Goal: Check status: Check status

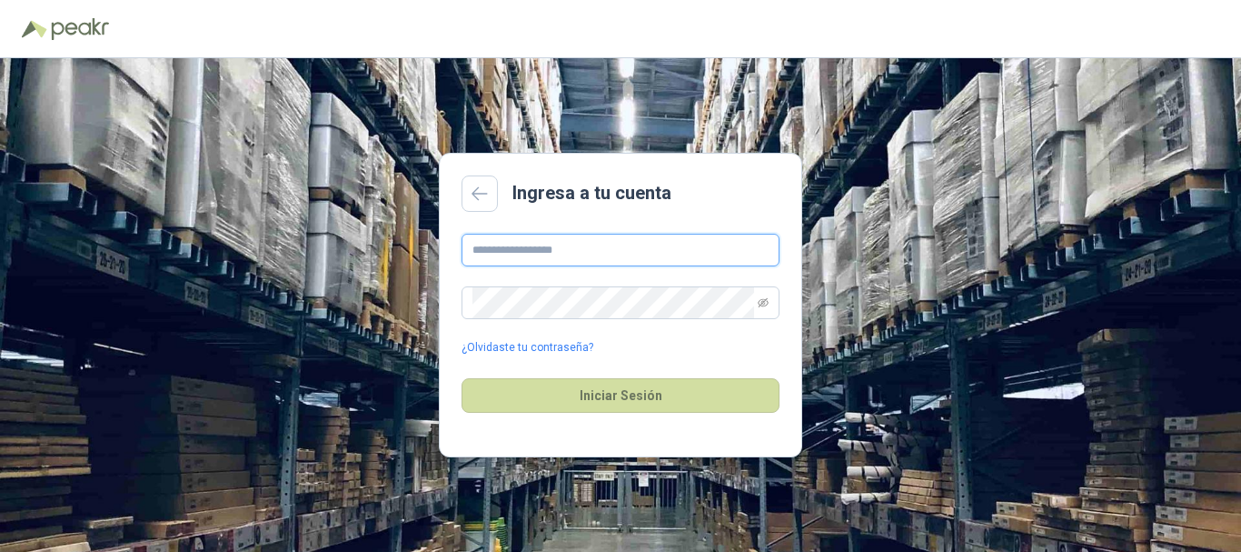
click at [608, 249] on input "text" at bounding box center [621, 250] width 318 height 33
type input "**********"
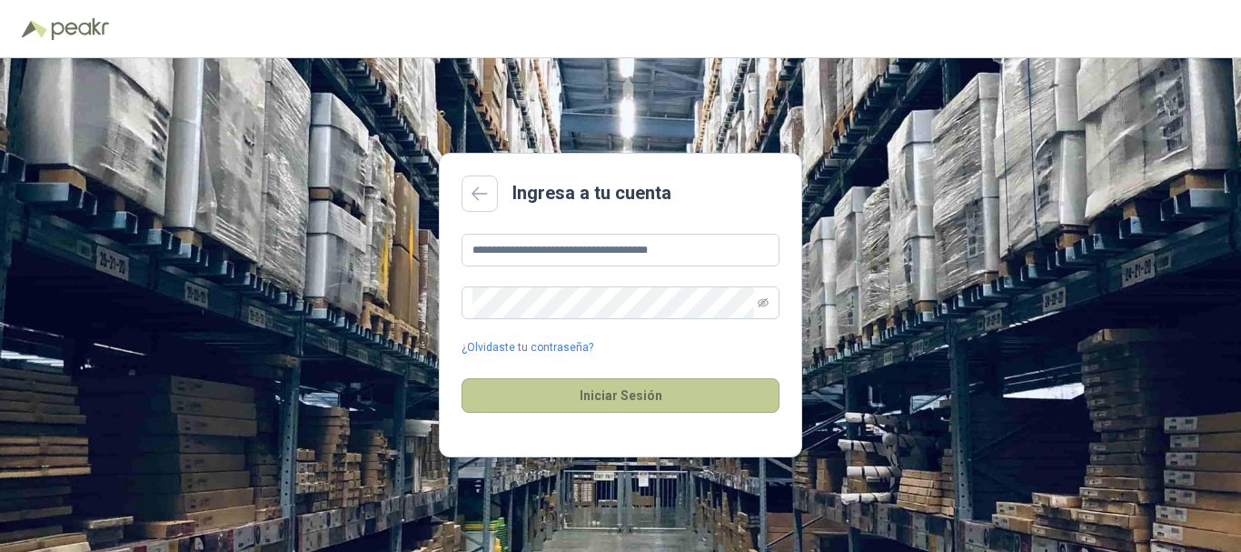
click at [604, 395] on button "Iniciar Sesión" at bounding box center [621, 395] width 318 height 35
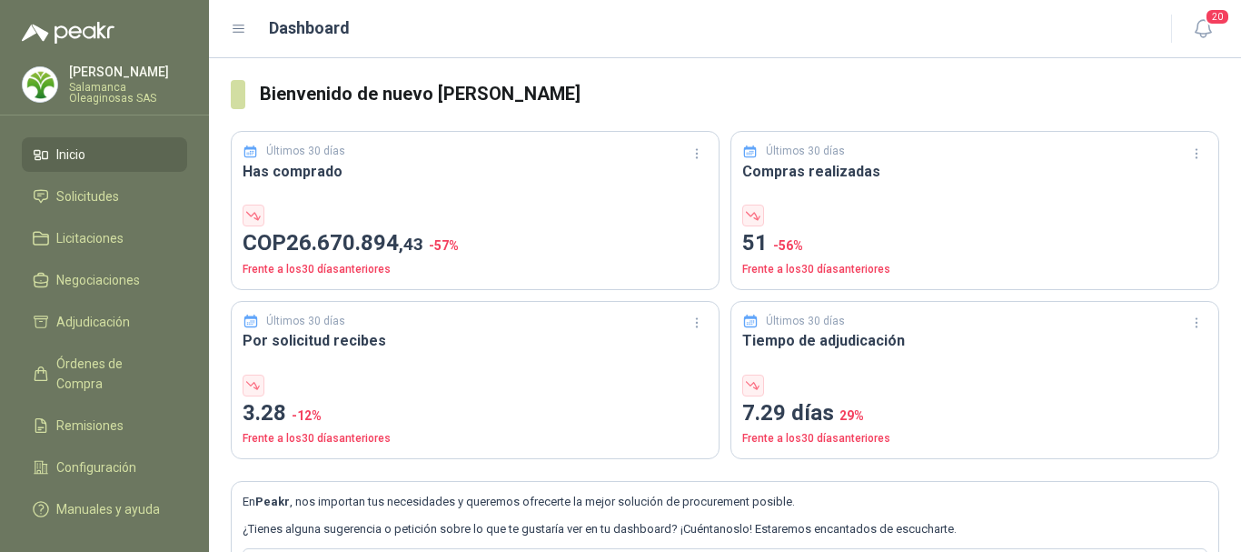
click at [138, 68] on p "[PERSON_NAME]" at bounding box center [128, 71] width 118 height 13
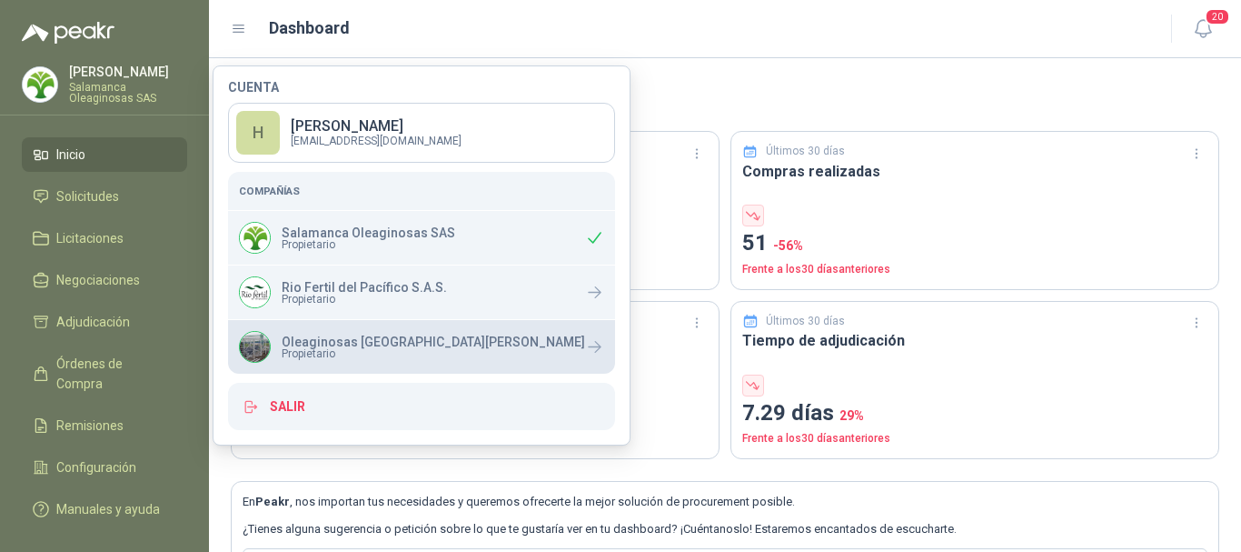
click at [383, 341] on p "Oleaginosas [GEOGRAPHIC_DATA][PERSON_NAME]" at bounding box center [433, 341] width 303 height 13
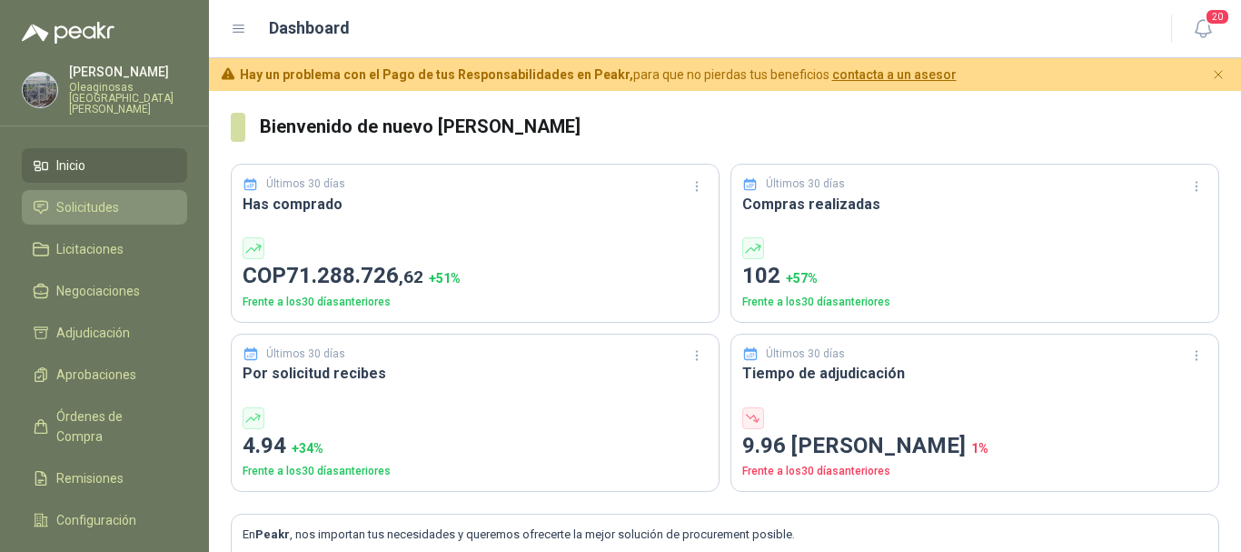
click at [92, 197] on span "Solicitudes" at bounding box center [87, 207] width 63 height 20
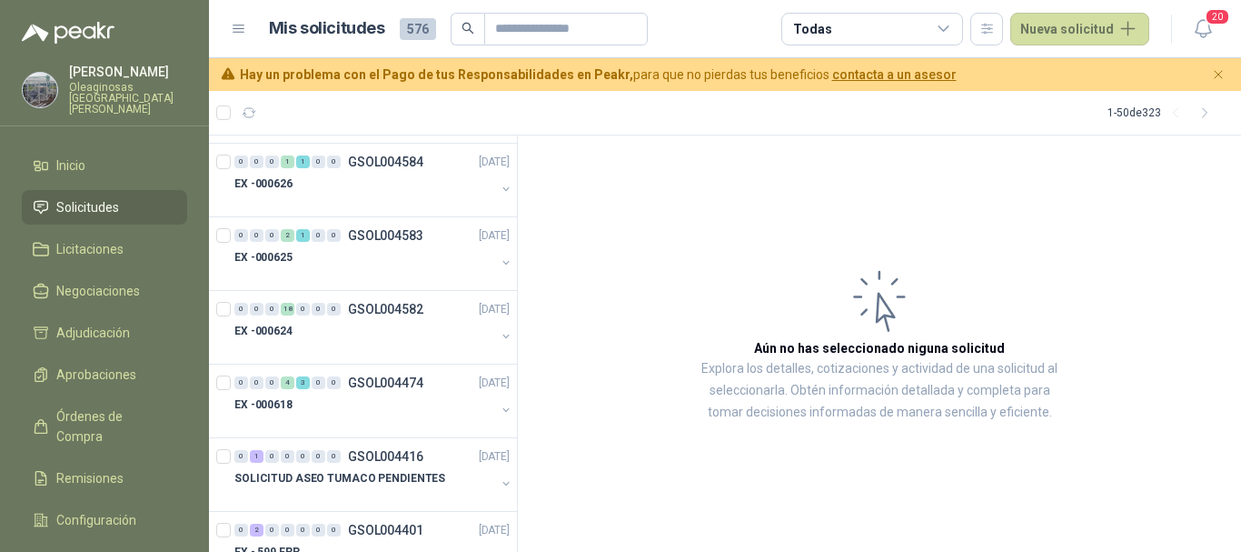
scroll to position [1545, 0]
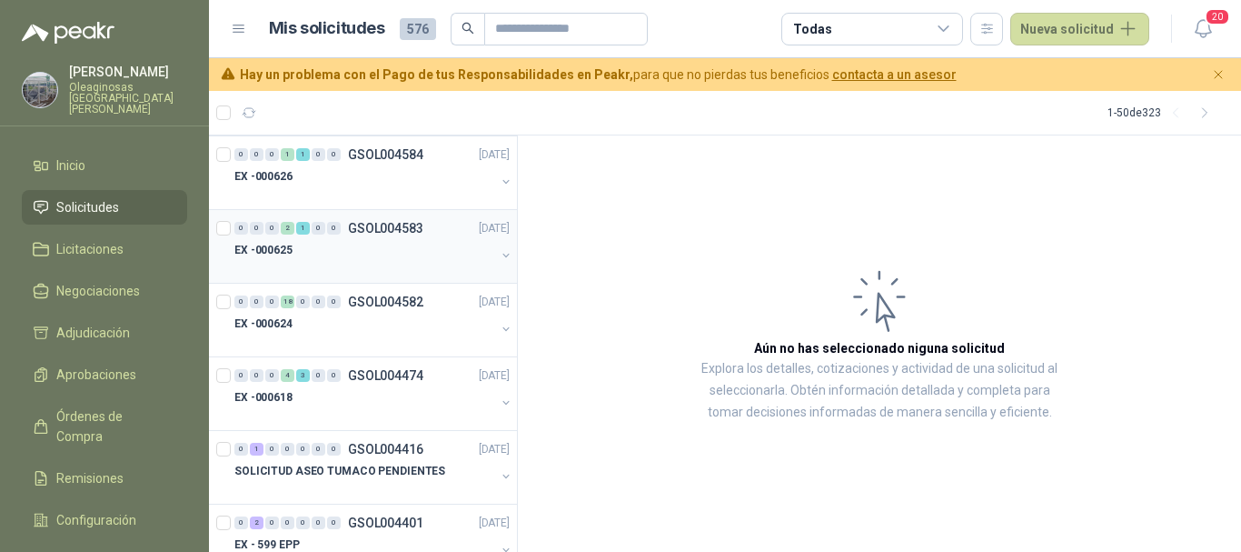
click at [313, 262] on div at bounding box center [364, 268] width 261 height 15
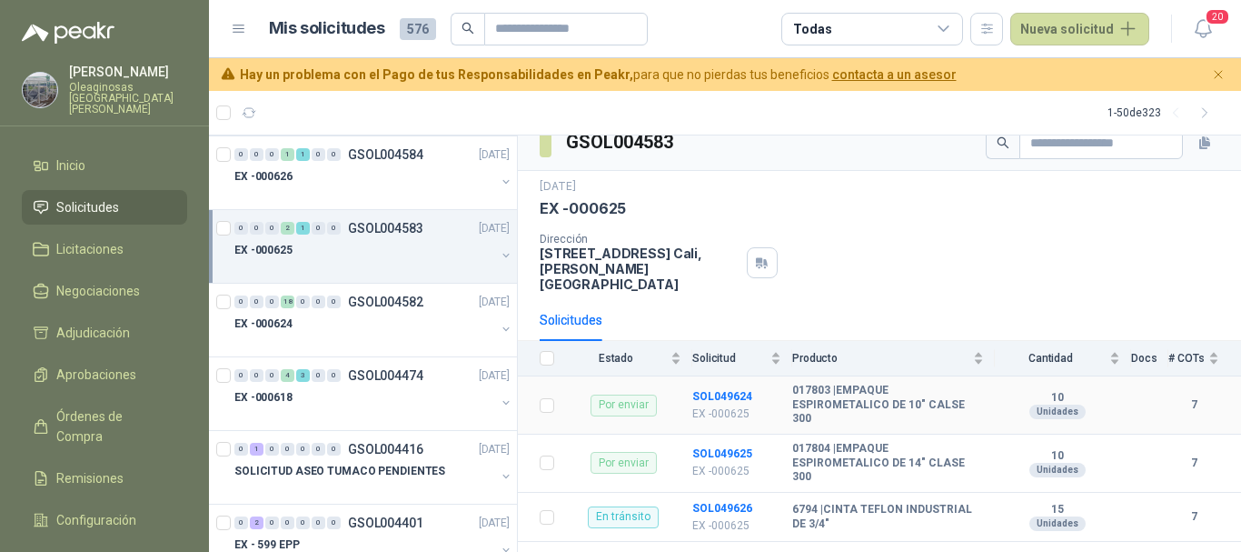
scroll to position [25, 0]
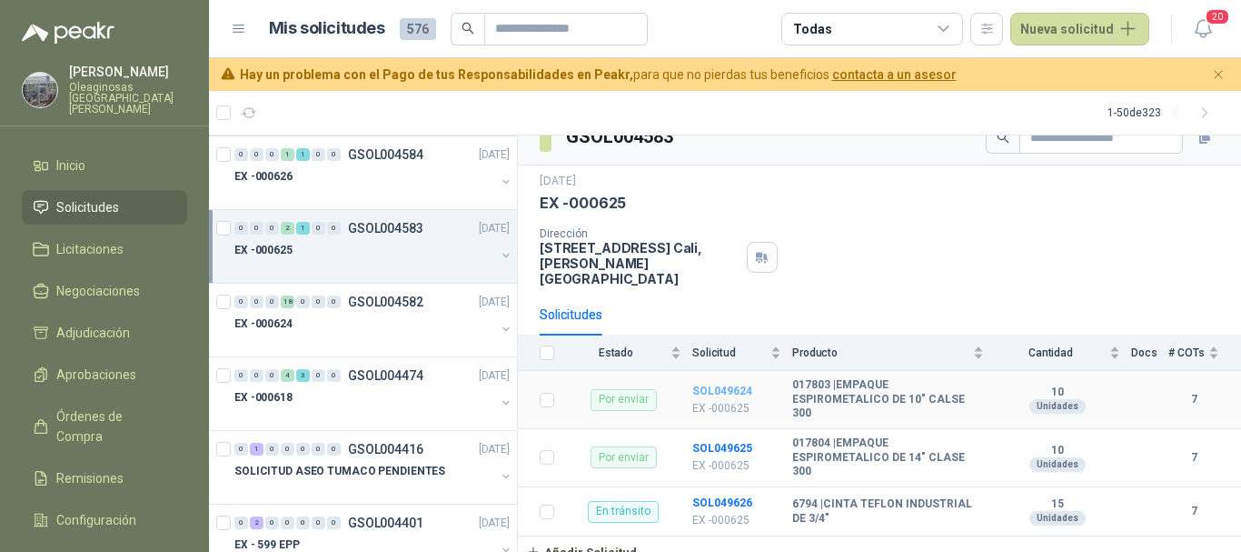
click at [725, 384] on b "SOL049624" at bounding box center [722, 390] width 60 height 13
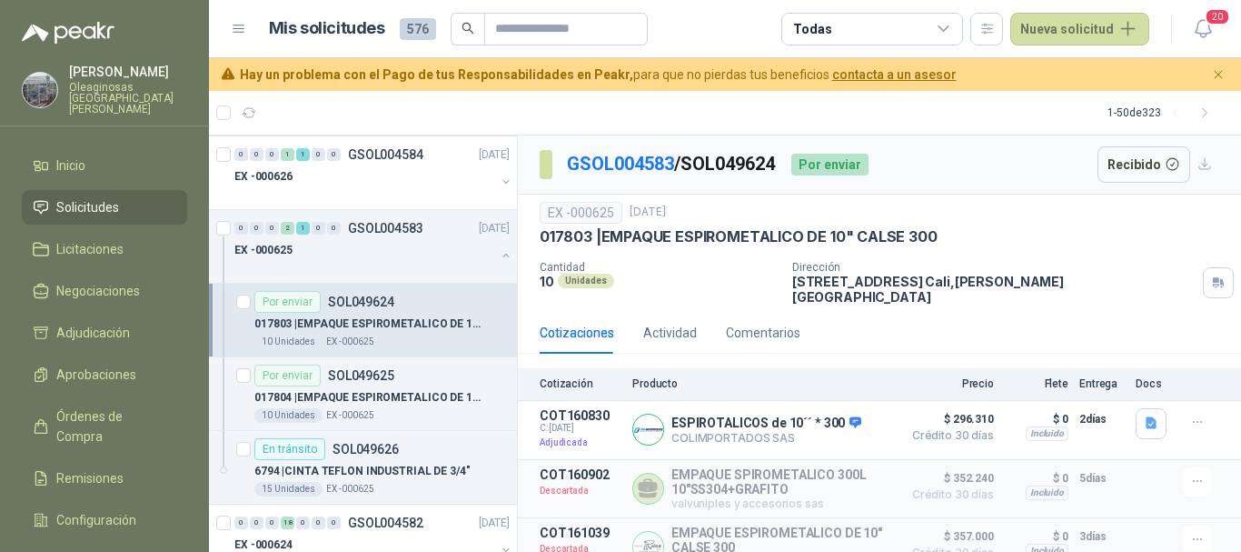
click at [642, 112] on article "1 - 50 de 323" at bounding box center [725, 113] width 1032 height 44
click at [393, 413] on div "10 Unidades EX -000625" at bounding box center [381, 415] width 255 height 15
